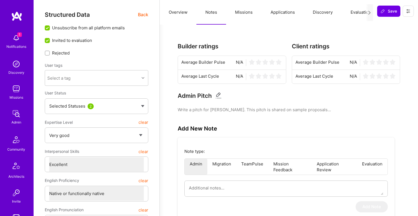
select select "5"
select select "7"
select select "US"
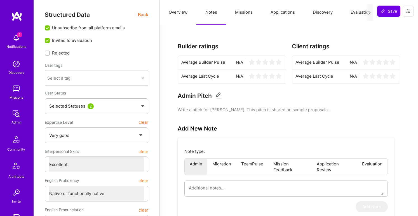
select select "Right Now"
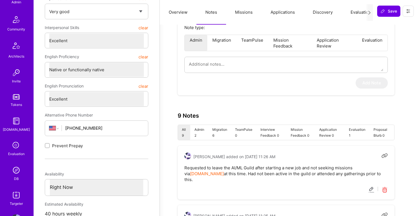
scroll to position [136, 0]
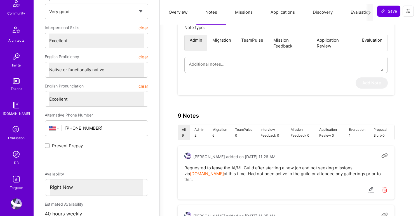
click at [17, 154] on img at bounding box center [16, 154] width 11 height 11
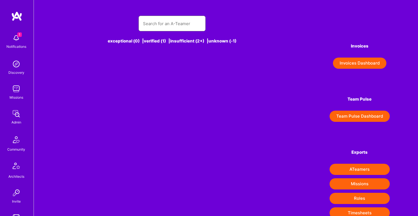
click at [150, 22] on input "text" at bounding box center [172, 24] width 58 height 14
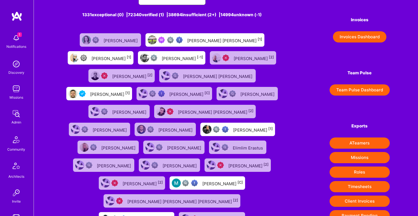
scroll to position [28, 0]
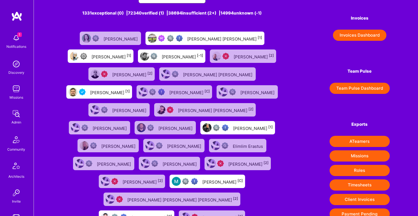
type input "[PERSON_NAME]"
click at [130, 88] on div "[PERSON_NAME] [1]" at bounding box center [110, 91] width 40 height 7
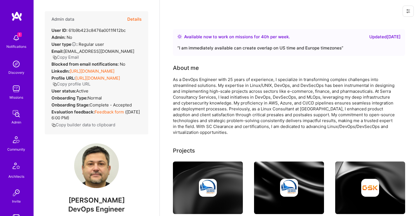
click at [133, 20] on button "Details" at bounding box center [134, 19] width 14 height 16
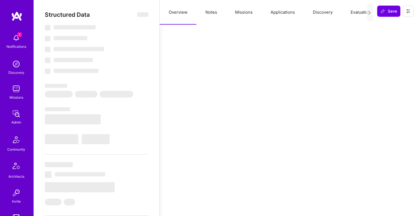
click at [214, 15] on button "Notes" at bounding box center [211, 12] width 30 height 25
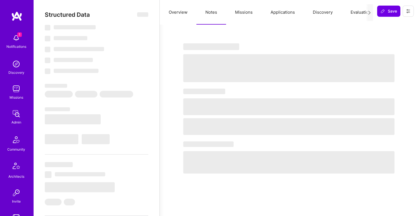
type textarea "x"
select select "Right Now"
select select "5"
select select "4"
select select "6"
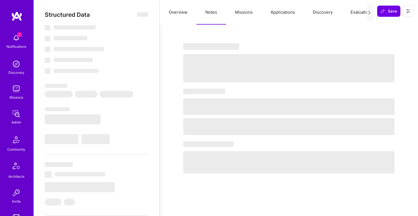
select select "6"
select select "GB"
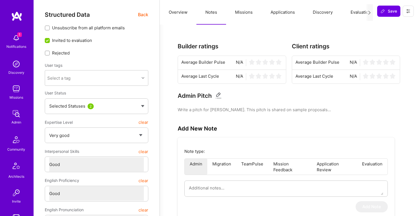
click at [245, 10] on button "Missions" at bounding box center [244, 12] width 36 height 25
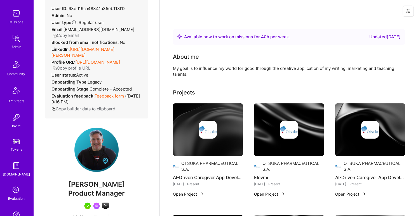
scroll to position [97, 0]
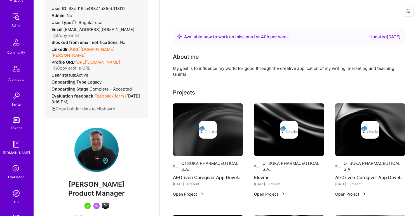
click at [19, 195] on img at bounding box center [16, 193] width 11 height 11
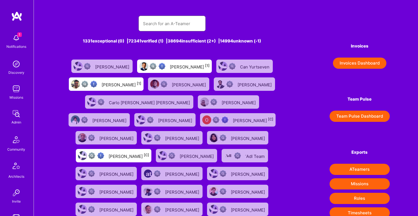
click at [177, 25] on input "text" at bounding box center [172, 24] width 58 height 14
paste input "Muhammad Umer"
type input "Muhammad Umer"
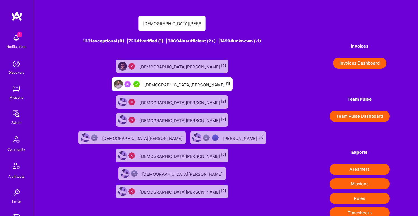
click at [202, 77] on div "Muhammad Umer [1]" at bounding box center [172, 83] width 121 height 13
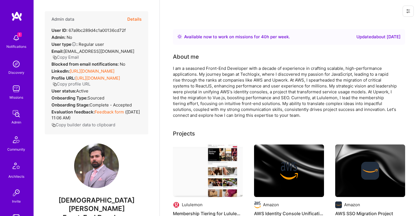
click at [74, 57] on button "Copy Email" at bounding box center [66, 57] width 26 height 6
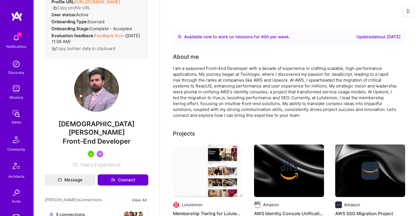
scroll to position [79, 0]
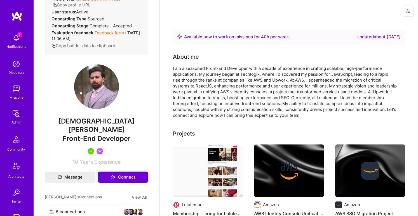
click at [97, 137] on span "Front-End Developer" at bounding box center [97, 139] width 68 height 8
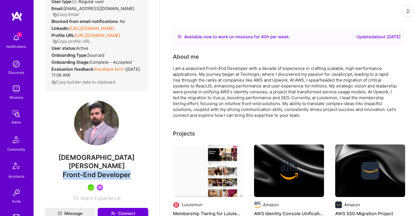
scroll to position [13, 0]
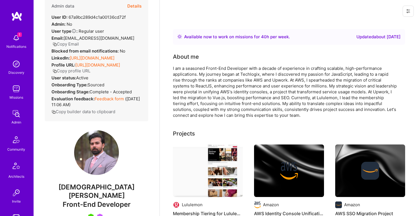
drag, startPoint x: 70, startPoint y: 58, endPoint x: 133, endPoint y: 58, distance: 63.2
click at [114, 58] on div "LinkedIn: https://linkedin.com/in/umer0114" at bounding box center [82, 58] width 63 height 6
drag, startPoint x: 136, startPoint y: 58, endPoint x: 70, endPoint y: 57, distance: 65.5
click at [70, 57] on div "Admin data Details User ID: 67a9bc289d4c1a00136cd72f Admin: No User type Regula…" at bounding box center [96, 59] width 103 height 123
copy link "https://linkedin.com/in/umer0114"
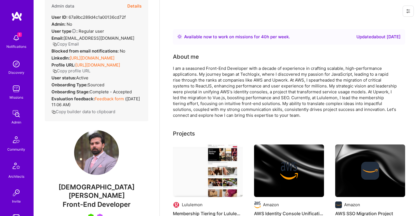
click at [134, 8] on button "Details" at bounding box center [134, 6] width 14 height 16
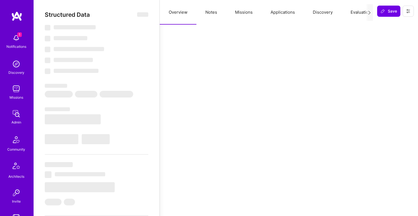
click at [215, 11] on button "Notes" at bounding box center [211, 12] width 30 height 25
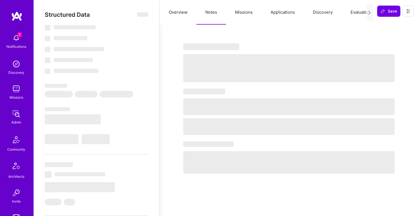
select select "Right Now"
select select "5"
select select "7"
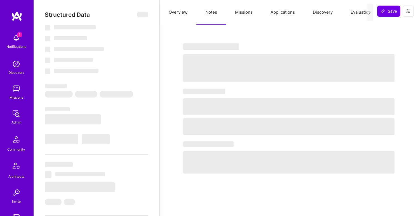
select select "CA"
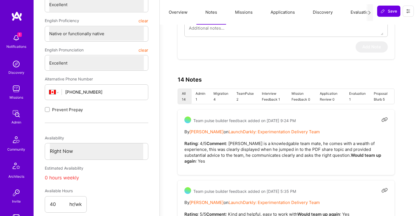
scroll to position [0, 0]
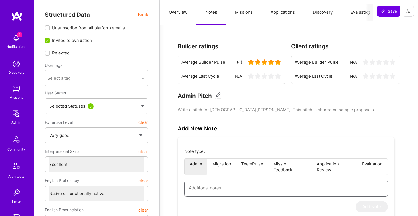
click at [232, 189] on textarea at bounding box center [286, 188] width 194 height 14
paste textarea "Muhammad Umer – Front-End Frameworks Guild Application Muhammad Umer is a senio…"
type textarea "x"
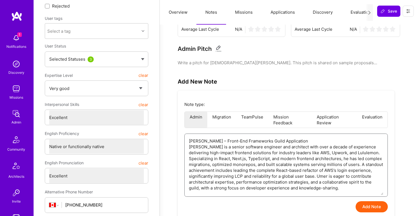
scroll to position [59, 0]
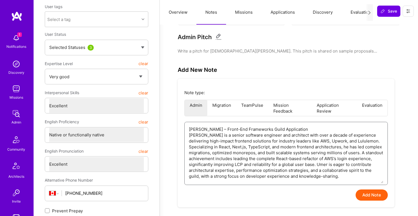
click at [218, 129] on textarea "Muhammad Umer – Front-End Frameworks Guild Application Muhammad Umer is a senio…" at bounding box center [286, 152] width 194 height 61
type textarea "Muhammad Umer – Front-End Frameworks Guild Application Muhammad Umer is a senio…"
click at [370, 194] on button "Add Note" at bounding box center [372, 195] width 32 height 11
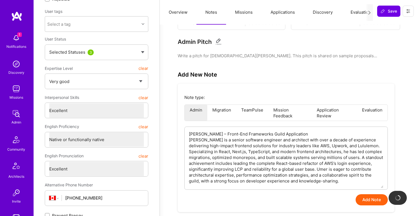
type textarea "x"
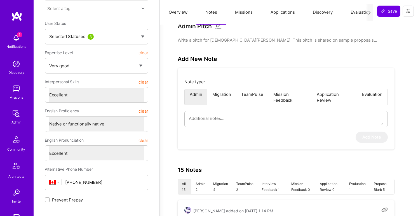
scroll to position [0, 0]
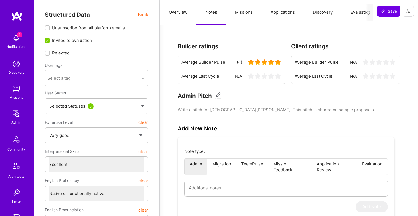
click at [354, 10] on button "Evaluation" at bounding box center [361, 12] width 38 height 25
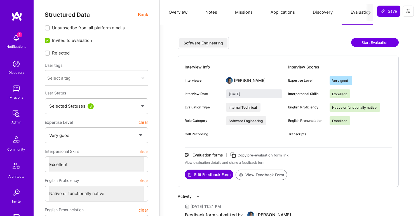
click at [266, 175] on button "View Feedback Form" at bounding box center [261, 175] width 51 height 10
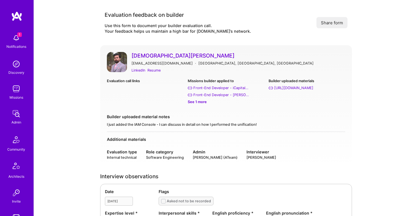
click at [149, 56] on link "Muhammad Umer" at bounding box center [238, 55] width 214 height 7
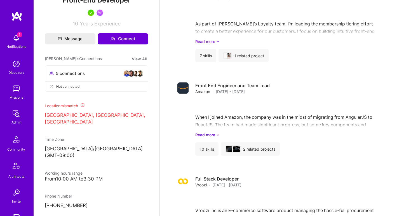
scroll to position [217, 0]
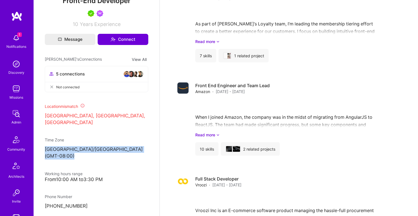
drag, startPoint x: 44, startPoint y: 139, endPoint x: 119, endPoint y: 139, distance: 75.2
click at [120, 139] on div "Admin data Details User ID: 67a9bc289d4c1a00136cd72f Admin: No User type Regula…" at bounding box center [97, 108] width 126 height 216
copy p "America/Vancouver (GMT-08:00 )"
